Goal: Task Accomplishment & Management: Manage account settings

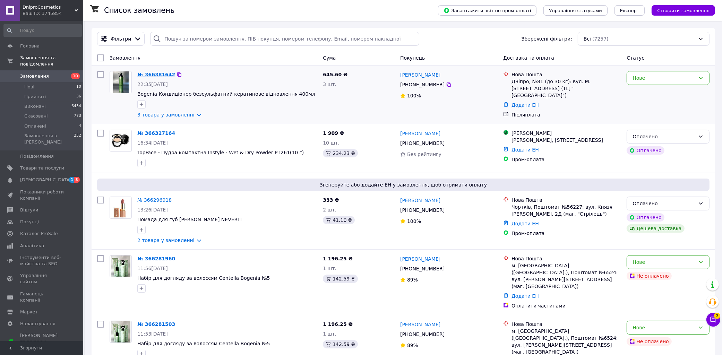
click at [153, 75] on link "№ 366381642" at bounding box center [156, 75] width 38 height 6
